Goal: Task Accomplishment & Management: Manage account settings

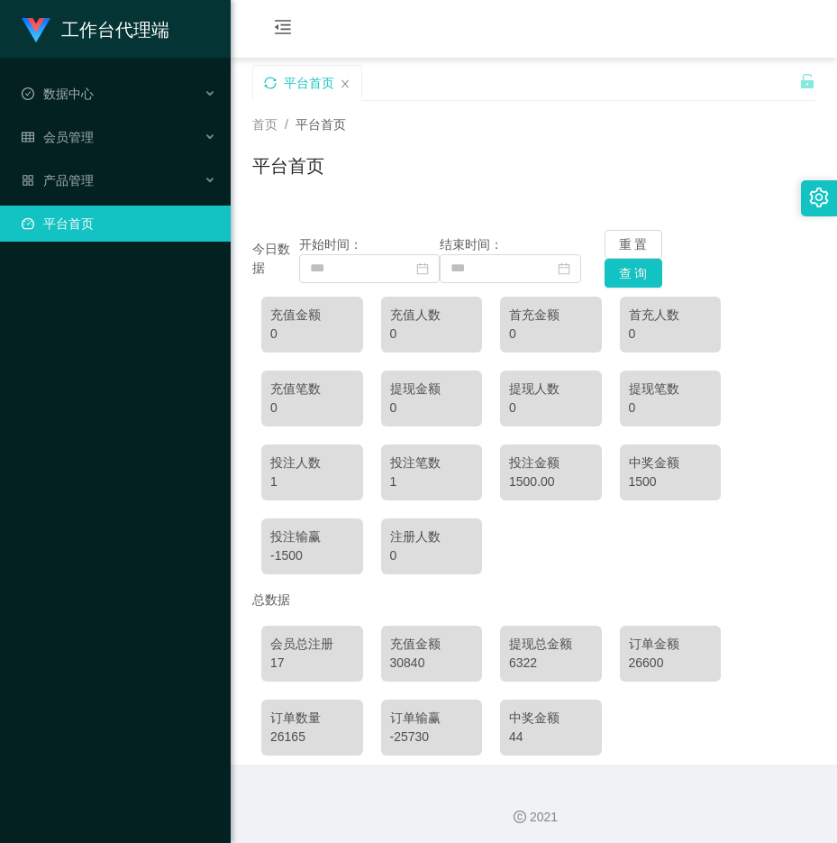
click at [269, 83] on icon "图标: sync" at bounding box center [270, 83] width 13 height 13
click at [273, 77] on icon "图标: sync" at bounding box center [270, 83] width 13 height 13
click at [273, 88] on icon "图标: sync" at bounding box center [270, 83] width 13 height 13
click at [271, 84] on icon "图标: sync" at bounding box center [270, 83] width 13 height 13
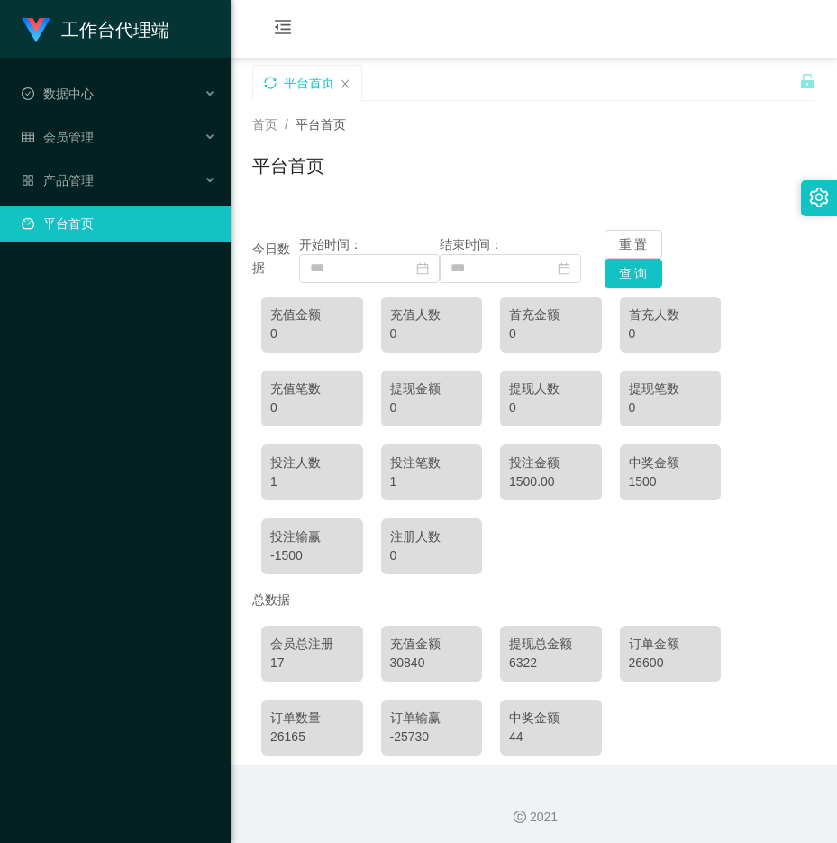
click at [271, 84] on icon "图标: sync" at bounding box center [270, 83] width 13 height 13
click at [269, 83] on icon "图标: sync" at bounding box center [270, 83] width 13 height 13
click at [271, 83] on icon "图标: sync" at bounding box center [270, 83] width 13 height 13
click at [272, 87] on icon "图标: sync" at bounding box center [270, 83] width 13 height 13
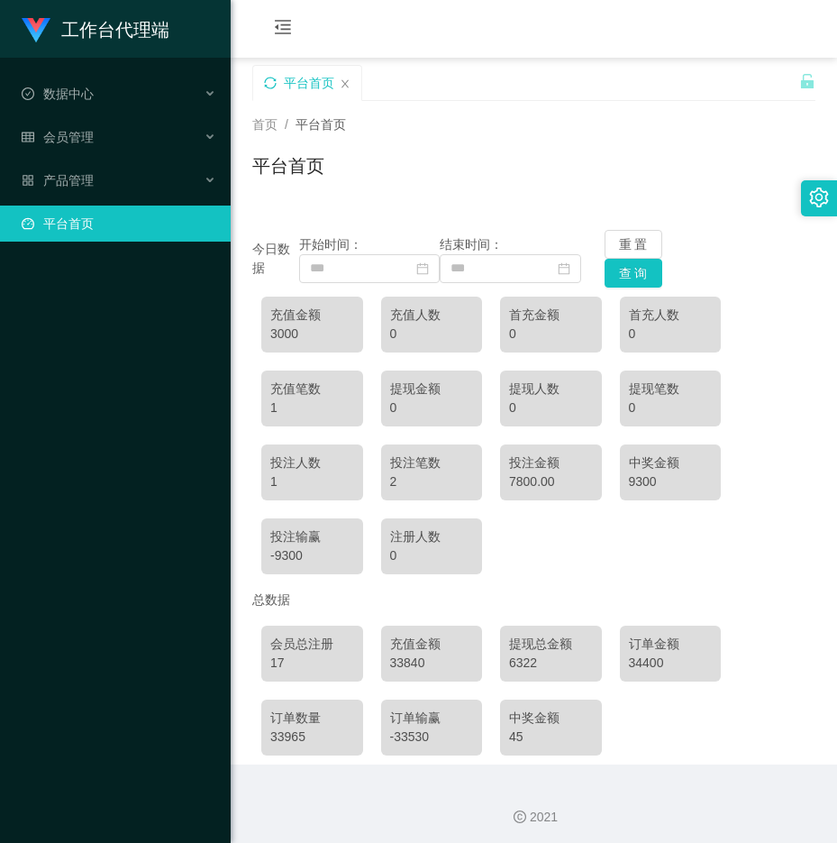
click at [274, 87] on icon "图标: sync" at bounding box center [270, 83] width 12 height 12
click at [269, 81] on icon "图标: sync" at bounding box center [270, 83] width 13 height 13
click at [8, 389] on div "工作台代理端 数据中心 会员管理 产品管理 平台首页" at bounding box center [115, 421] width 231 height 843
click at [278, 79] on div "平台首页" at bounding box center [307, 83] width 108 height 34
click at [274, 79] on icon "图标: sync" at bounding box center [270, 83] width 12 height 12
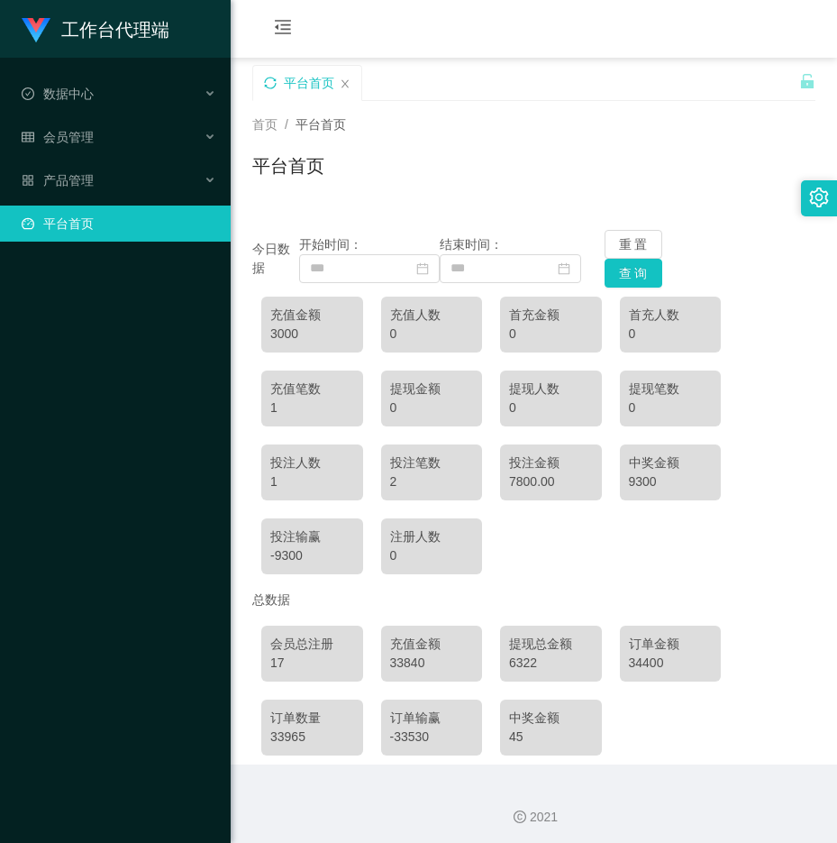
click at [274, 84] on icon "图标: sync" at bounding box center [270, 83] width 13 height 13
click at [270, 86] on icon "图标: sync" at bounding box center [270, 83] width 13 height 13
click at [267, 90] on div "平台首页" at bounding box center [307, 83] width 108 height 34
click at [267, 75] on div "平台首页" at bounding box center [307, 83] width 108 height 34
click at [269, 85] on icon "图标: sync" at bounding box center [270, 83] width 13 height 13
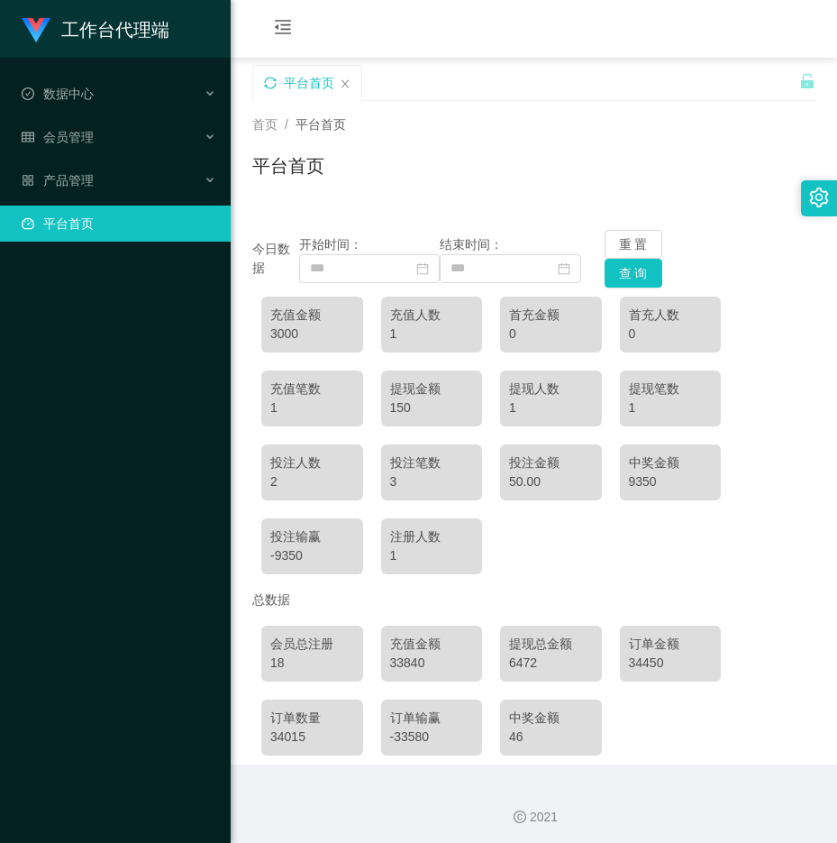
click at [262, 80] on div "平台首页" at bounding box center [307, 83] width 108 height 34
click at [262, 87] on div "平台首页" at bounding box center [307, 83] width 108 height 34
click at [268, 80] on icon "图标: sync" at bounding box center [270, 83] width 13 height 13
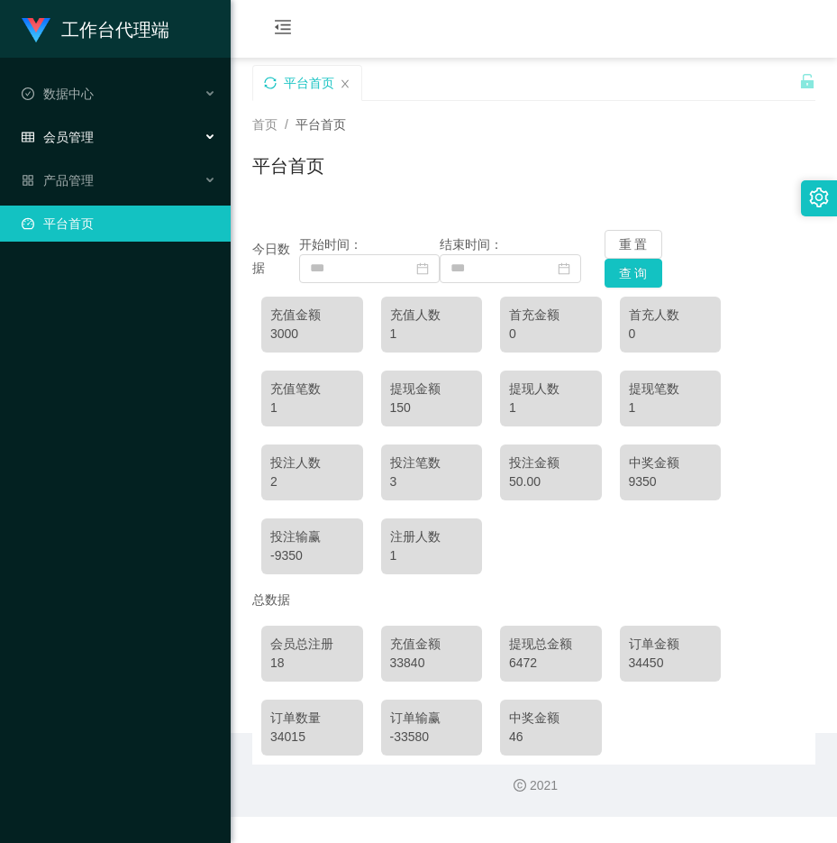
click at [132, 135] on div "会员管理" at bounding box center [115, 137] width 231 height 36
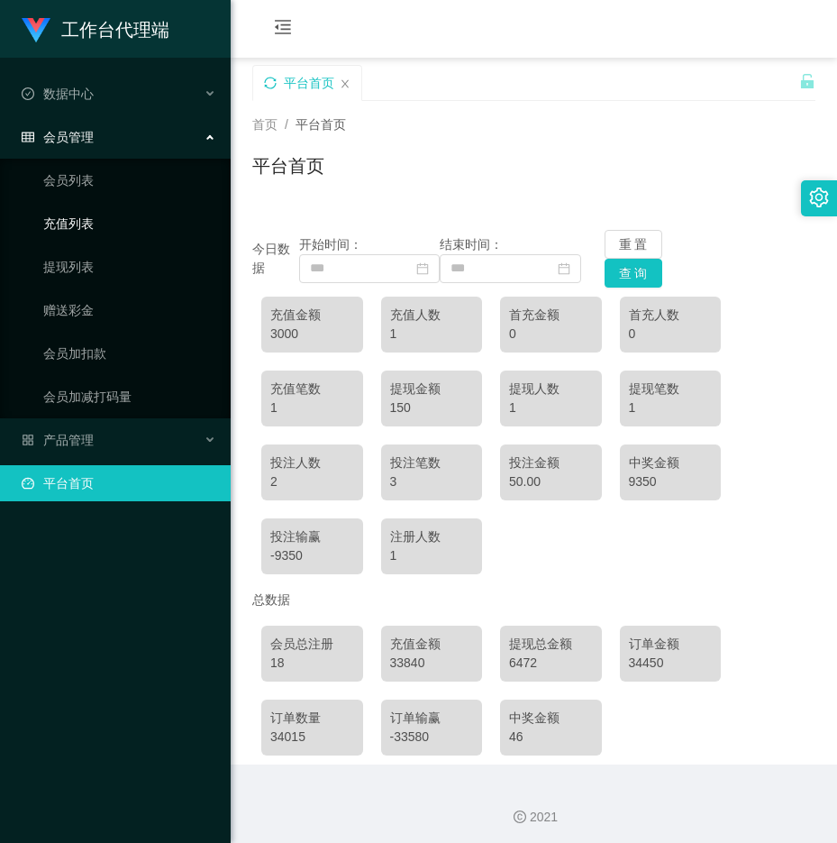
click at [100, 223] on link "充值列表" at bounding box center [129, 223] width 173 height 36
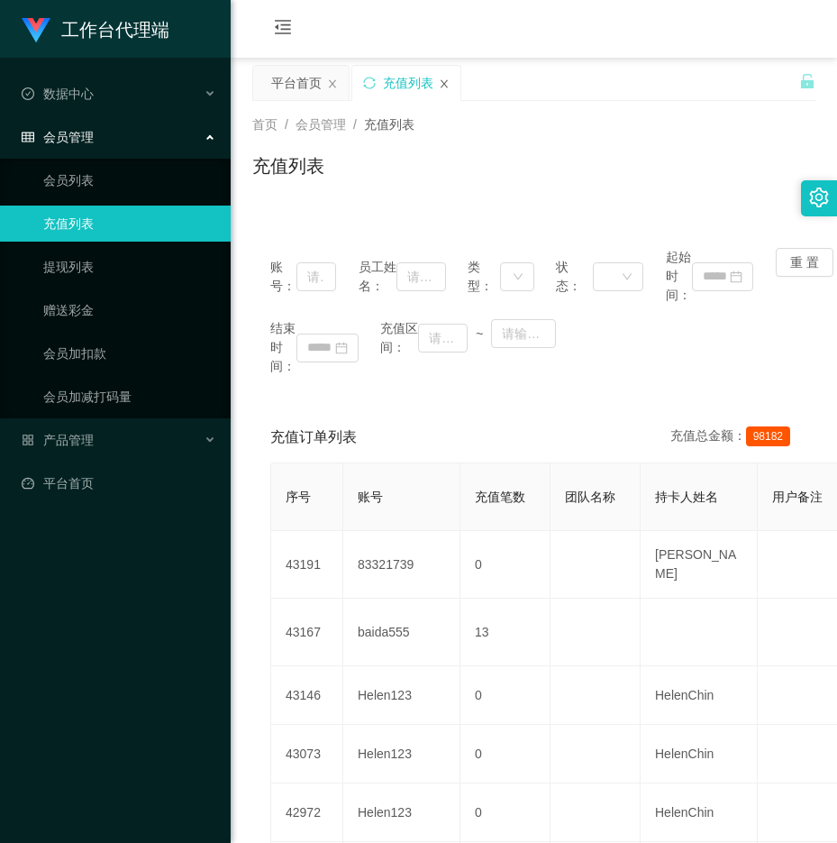
click at [440, 82] on icon "图标: close" at bounding box center [444, 83] width 11 height 11
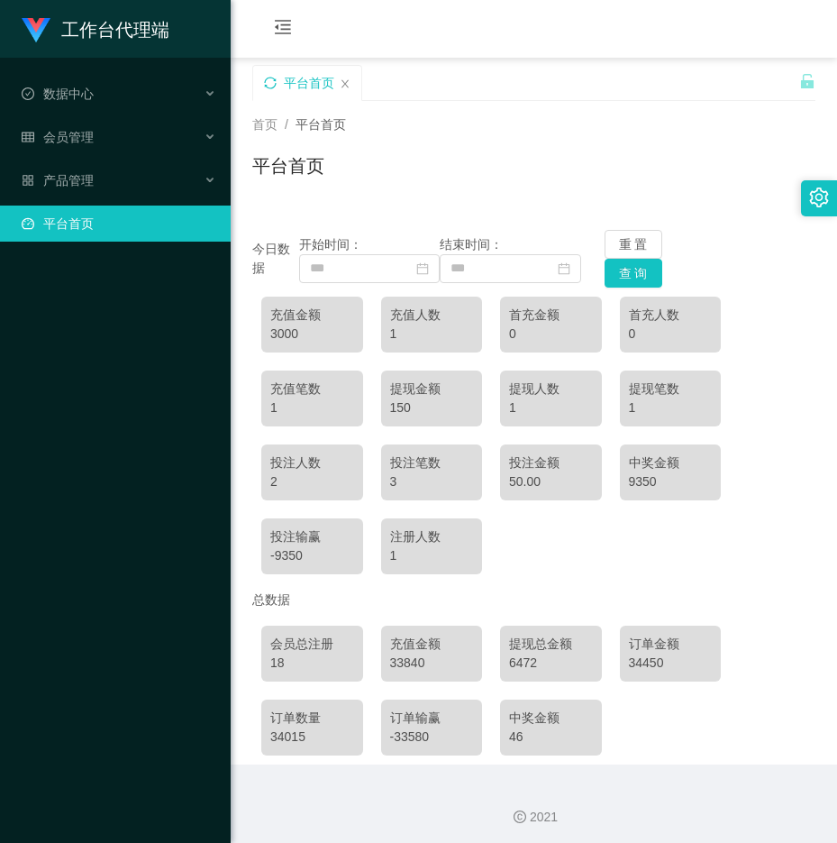
click at [77, 686] on div "工作台代理端 数据中心 会员管理 会员列表 充值列表 提现列表 赠送彩金 会员加扣款 会员加减打码量 产品管理 平台首页" at bounding box center [115, 421] width 231 height 843
click at [269, 77] on icon "图标: sync" at bounding box center [270, 83] width 12 height 12
click at [261, 80] on div "平台首页" at bounding box center [307, 83] width 108 height 34
click at [277, 82] on div "平台首页" at bounding box center [307, 83] width 108 height 34
click at [272, 84] on icon "图标: sync" at bounding box center [270, 83] width 13 height 13
